Goal: Task Accomplishment & Management: Use online tool/utility

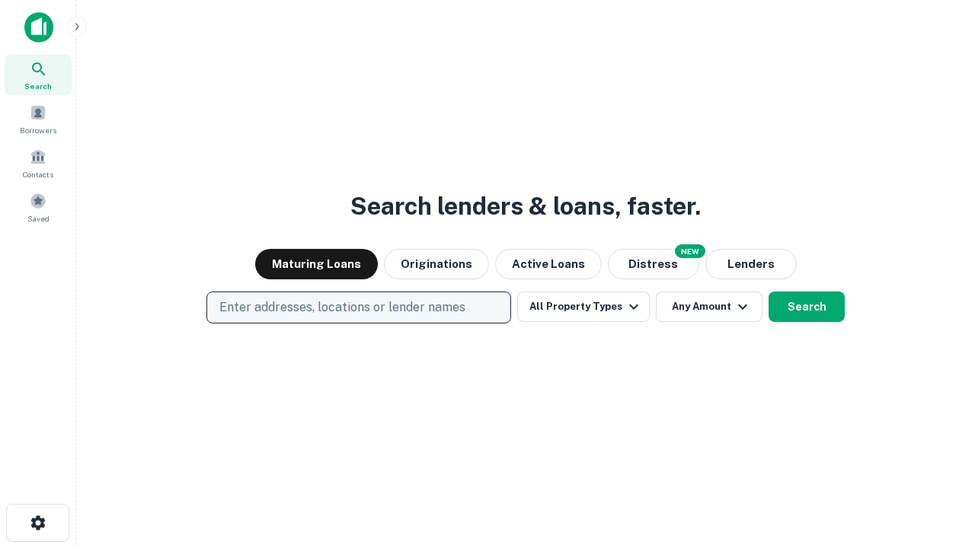
click at [358, 308] on p "Enter addresses, locations or lender names" at bounding box center [342, 308] width 246 height 18
type input "**********"
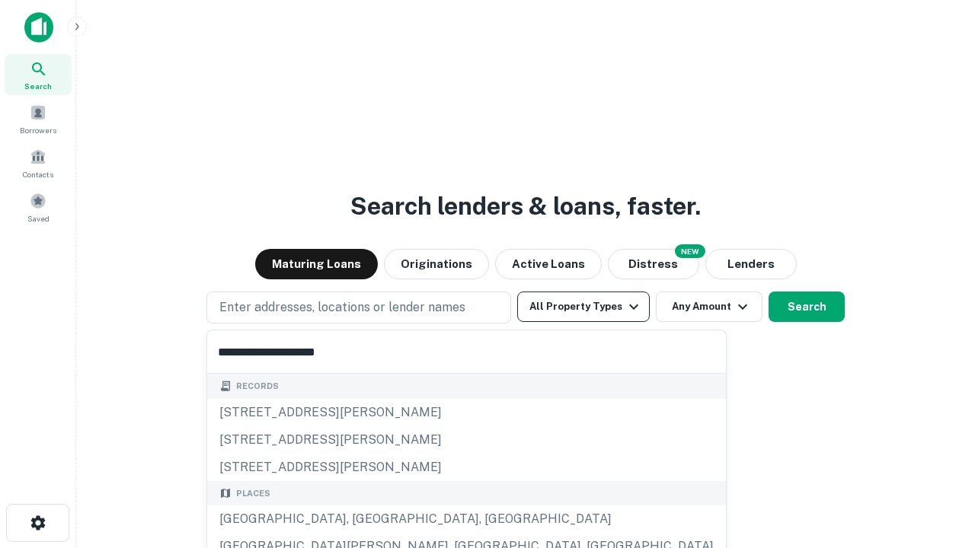
click at [364, 520] on div "Santa Monica, CA, USA" at bounding box center [466, 519] width 519 height 27
click at [584, 307] on button "All Property Types" at bounding box center [583, 307] width 133 height 30
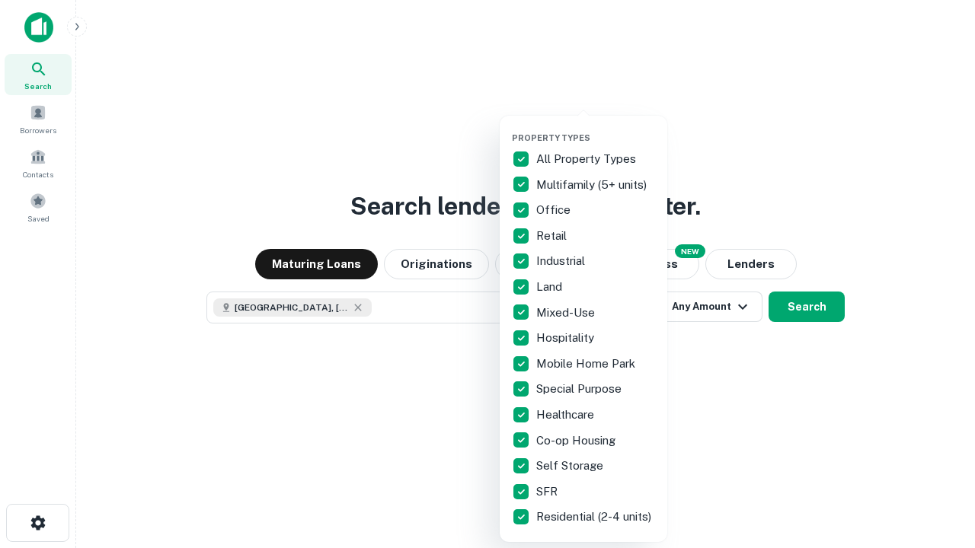
click at [596, 128] on button "button" at bounding box center [596, 128] width 168 height 1
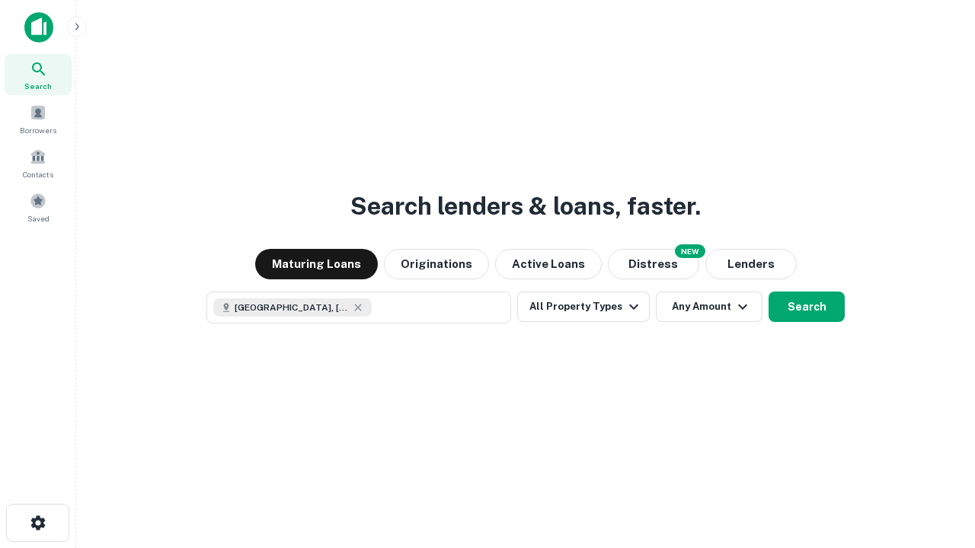
scroll to position [24, 0]
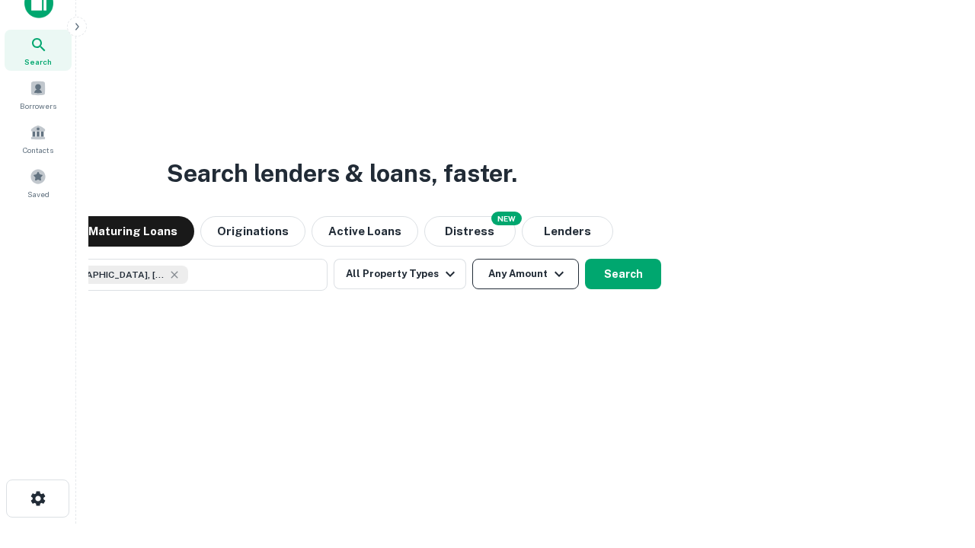
click at [472, 259] on button "Any Amount" at bounding box center [525, 274] width 107 height 30
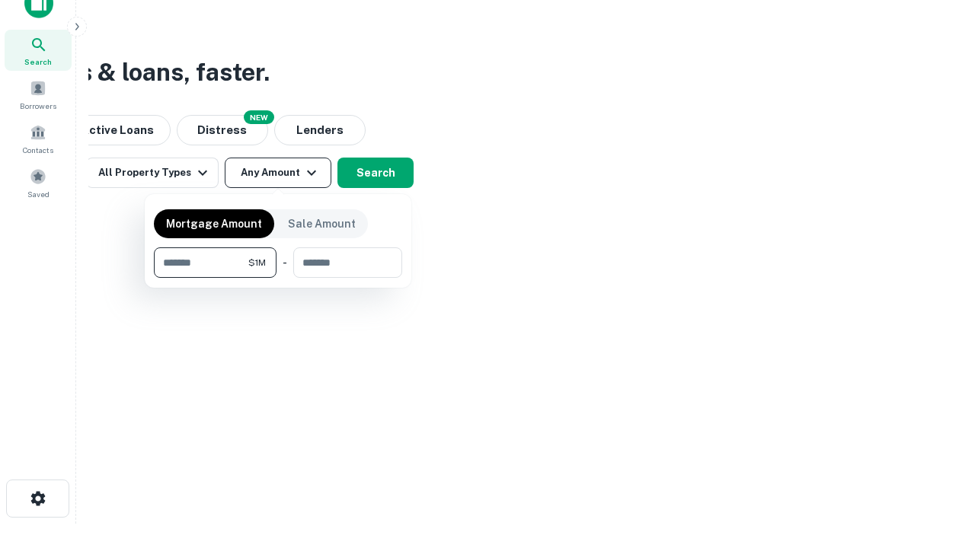
type input "*******"
click at [278, 278] on button "button" at bounding box center [278, 278] width 248 height 1
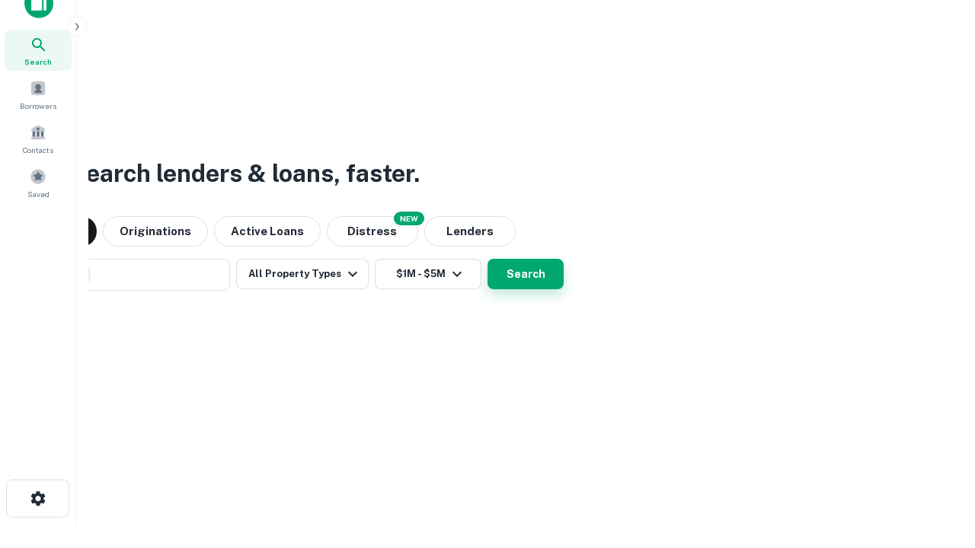
click at [488, 259] on button "Search" at bounding box center [526, 274] width 76 height 30
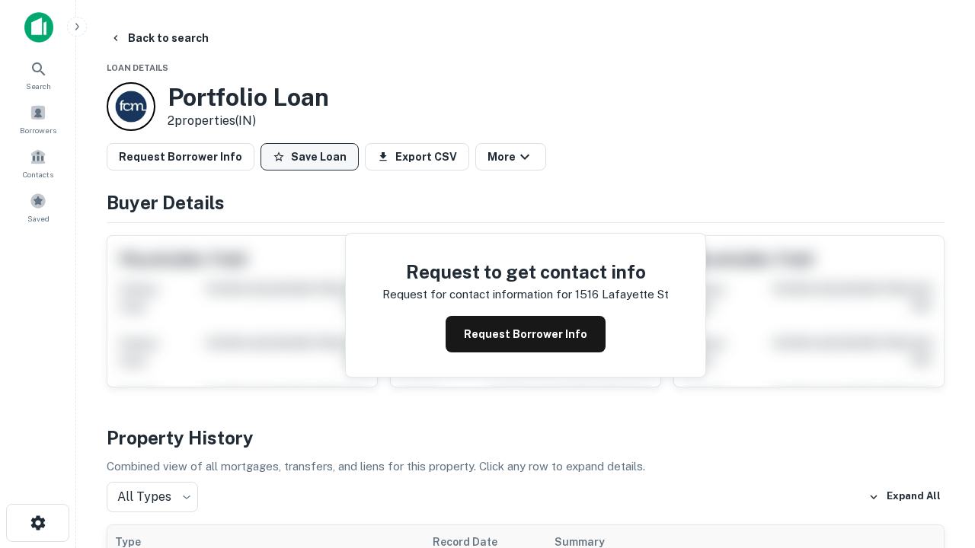
click at [309, 157] on button "Save Loan" at bounding box center [310, 156] width 98 height 27
click at [313, 157] on button "Loan Saved" at bounding box center [313, 156] width 105 height 27
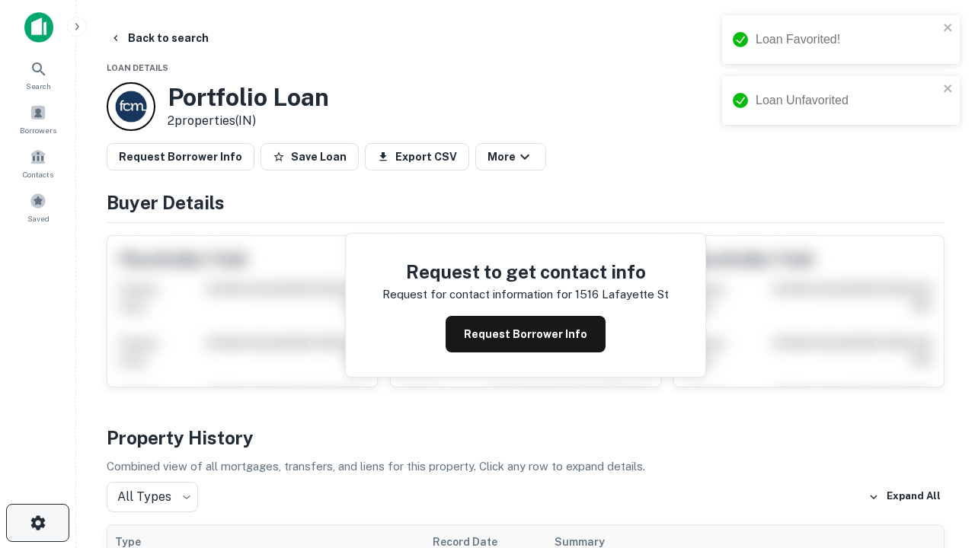
click at [37, 523] on icon "button" at bounding box center [38, 523] width 18 height 18
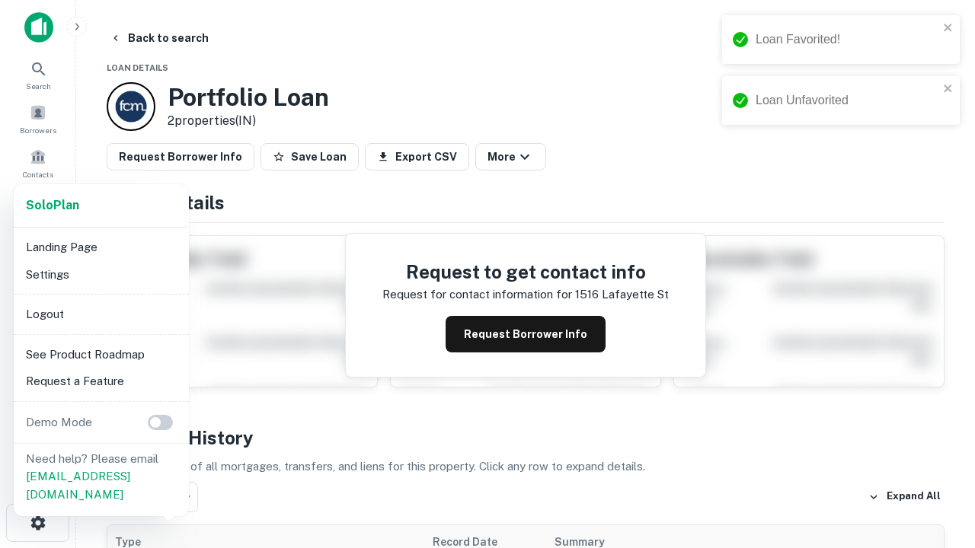
click at [101, 314] on li "Logout" at bounding box center [101, 314] width 163 height 27
